Goal: Task Accomplishment & Management: Manage account settings

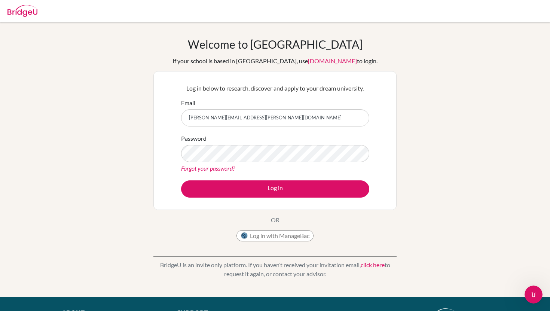
type input "[PERSON_NAME][EMAIL_ADDRESS][PERSON_NAME][DOMAIN_NAME]"
click at [206, 168] on link "Forgot your password?" at bounding box center [208, 168] width 54 height 7
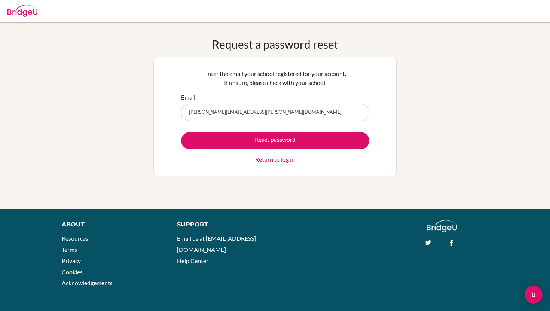
type input "[PERSON_NAME][EMAIL_ADDRESS][PERSON_NAME][DOMAIN_NAME]"
click at [181, 132] on button "Reset password" at bounding box center [275, 140] width 188 height 17
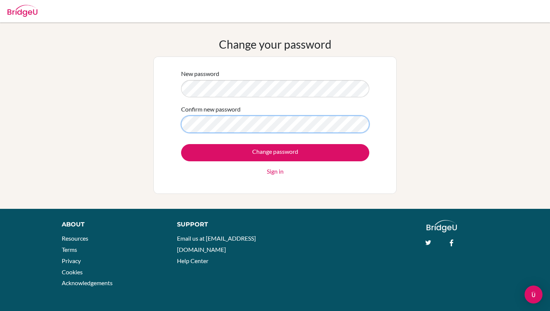
click at [181, 144] on input "Change password" at bounding box center [275, 152] width 188 height 17
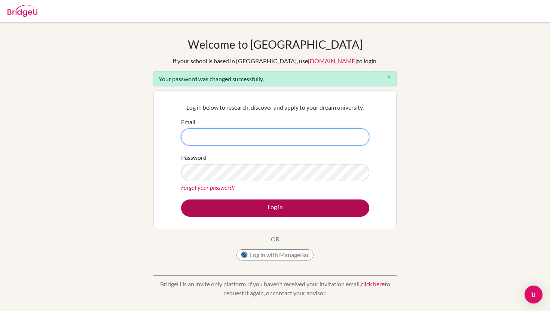
type input "[PERSON_NAME][EMAIL_ADDRESS][PERSON_NAME][DOMAIN_NAME]"
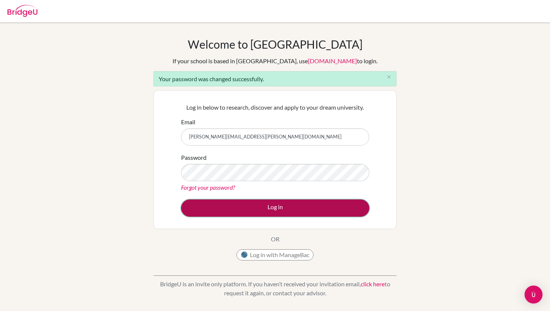
click at [264, 202] on button "Log in" at bounding box center [275, 208] width 188 height 17
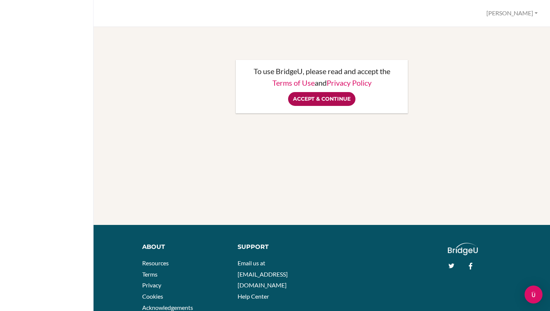
click at [323, 94] on input "Accept & Continue" at bounding box center [321, 99] width 67 height 14
